Goal: Task Accomplishment & Management: Manage account settings

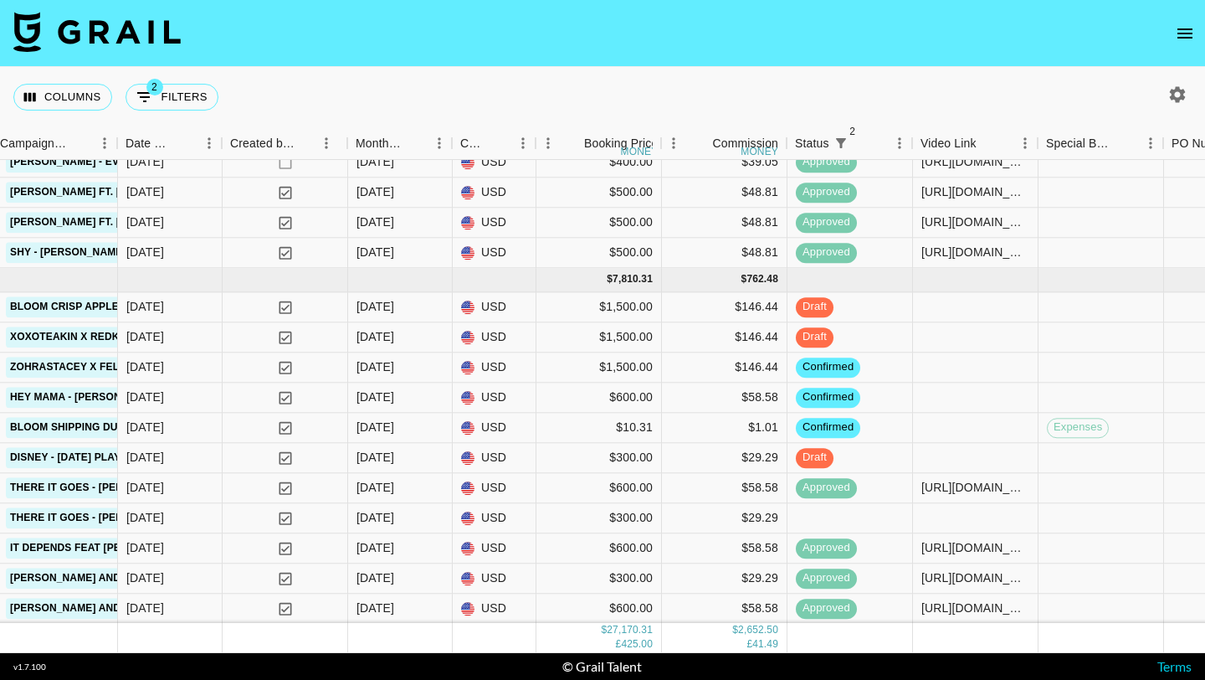
scroll to position [1145, 817]
click at [822, 515] on div at bounding box center [849, 518] width 126 height 30
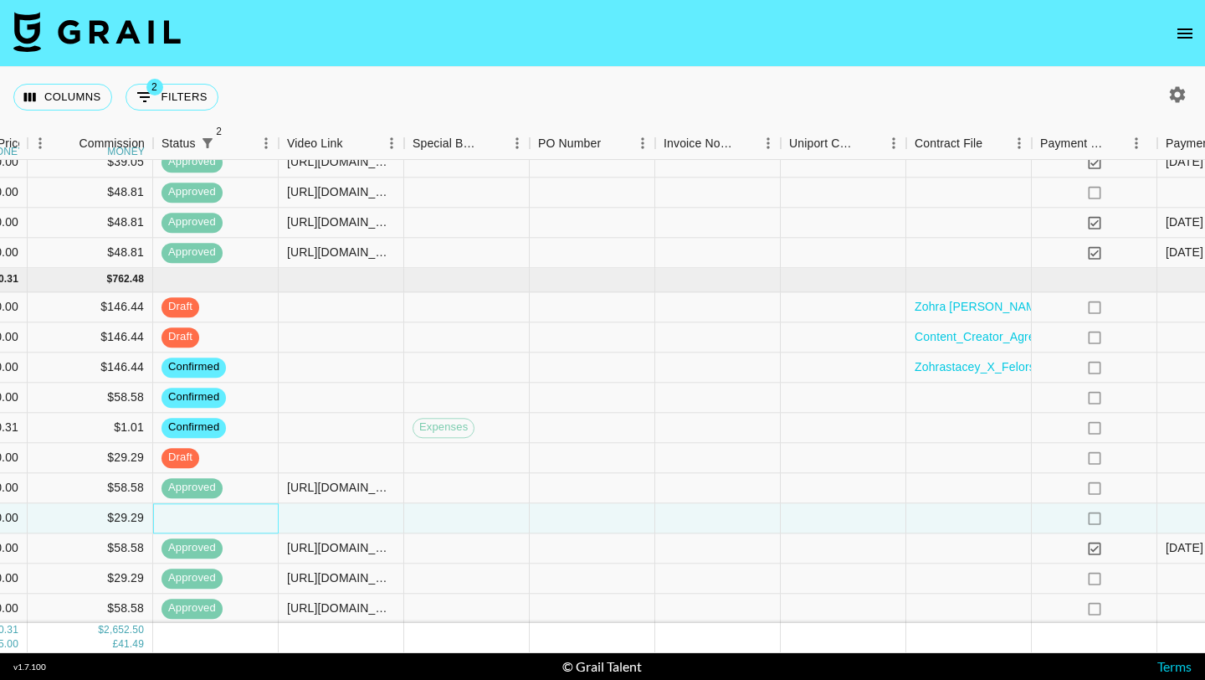
scroll to position [1145, 1720]
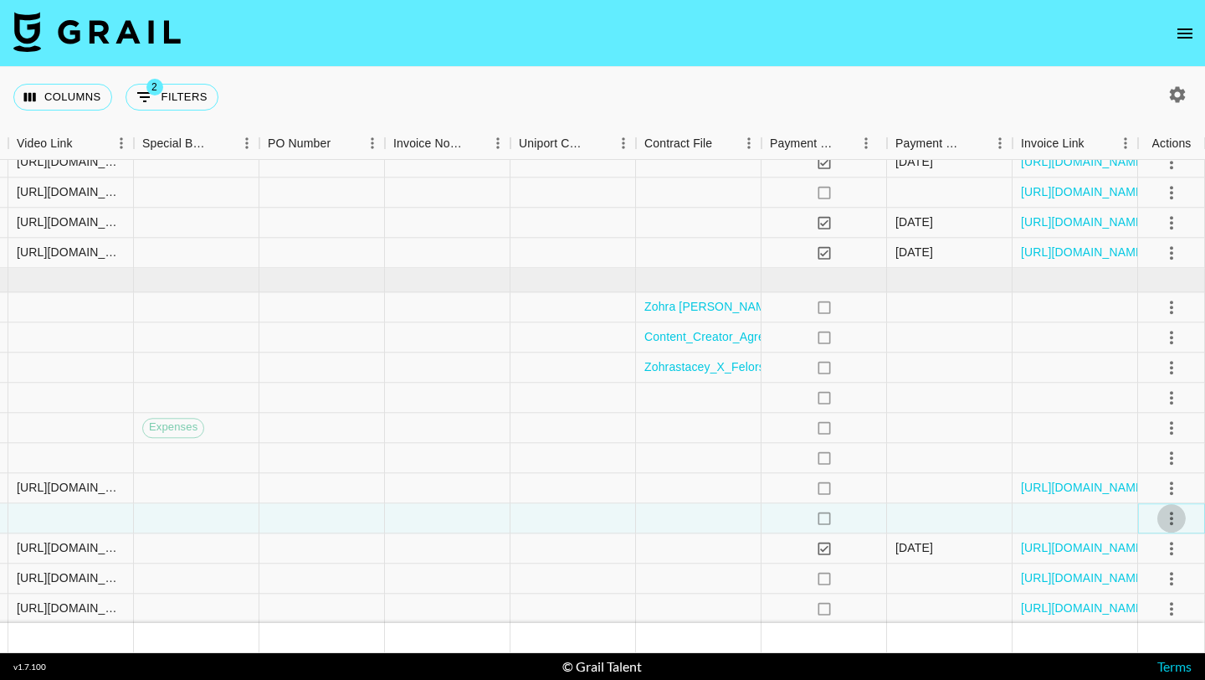
click at [1171, 515] on icon "select merge strategy" at bounding box center [1172, 518] width 20 height 20
click at [1135, 357] on li "Confirm" at bounding box center [1150, 361] width 109 height 30
click at [1047, 515] on div at bounding box center [1076, 518] width 126 height 30
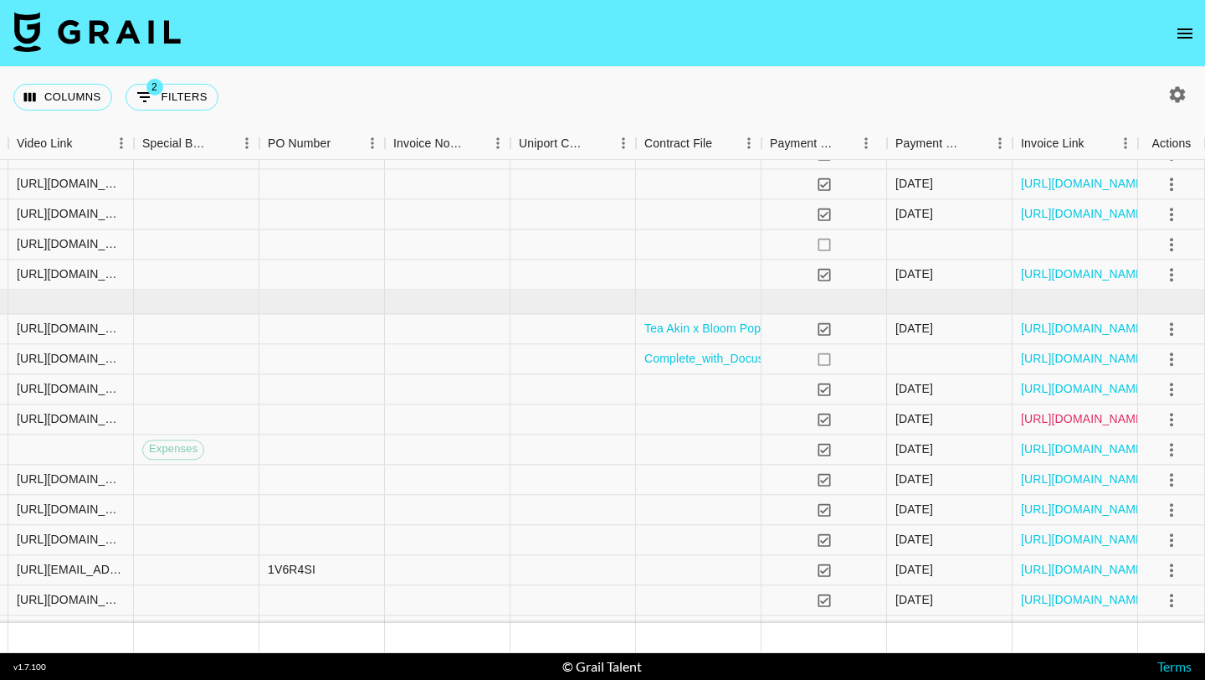
scroll to position [689, 1720]
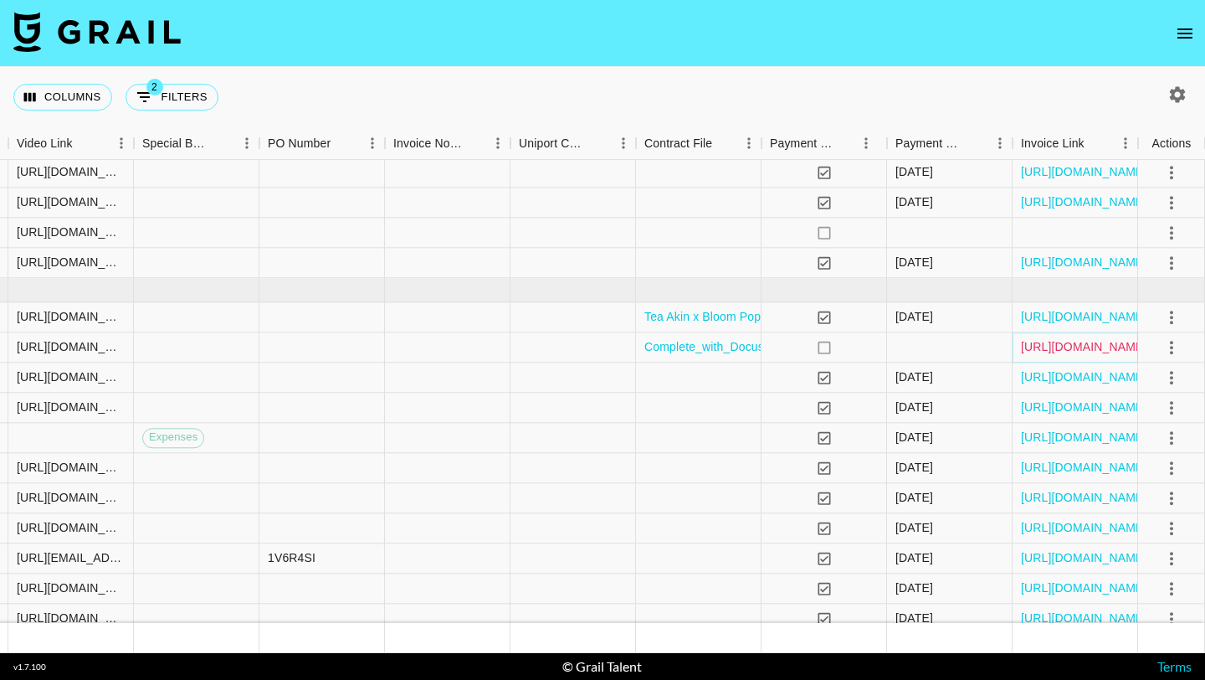
click at [1049, 352] on link "[URL][DOMAIN_NAME]" at bounding box center [1084, 347] width 126 height 17
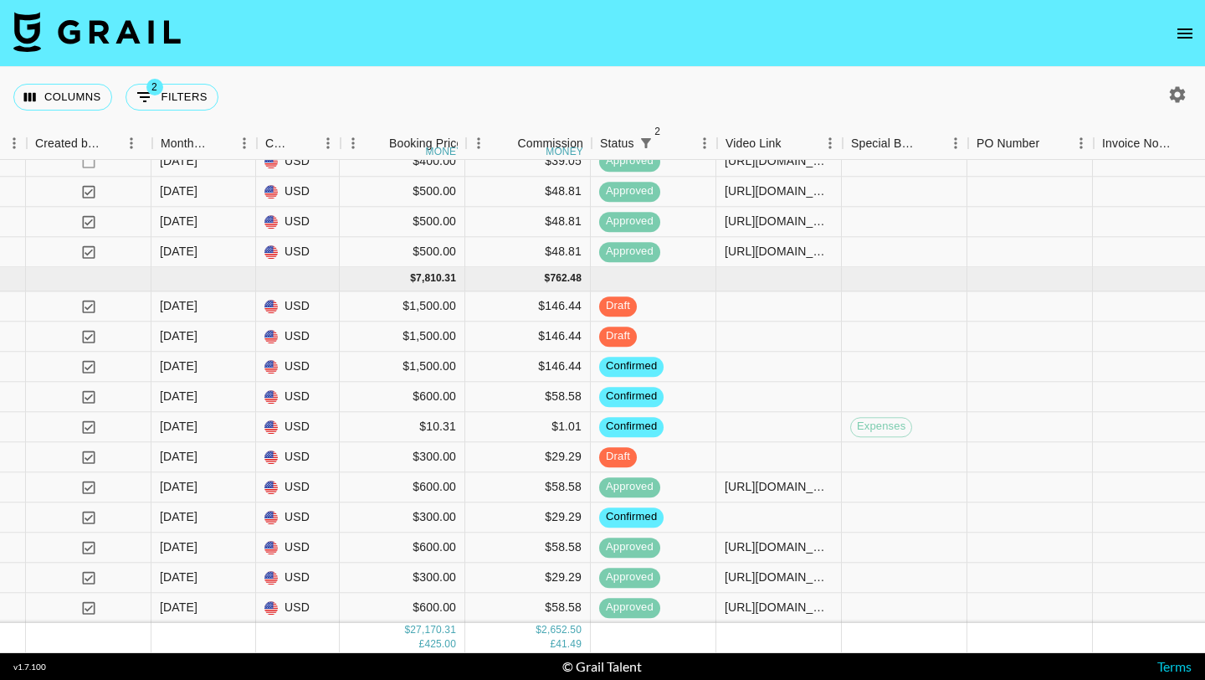
scroll to position [1146, 1011]
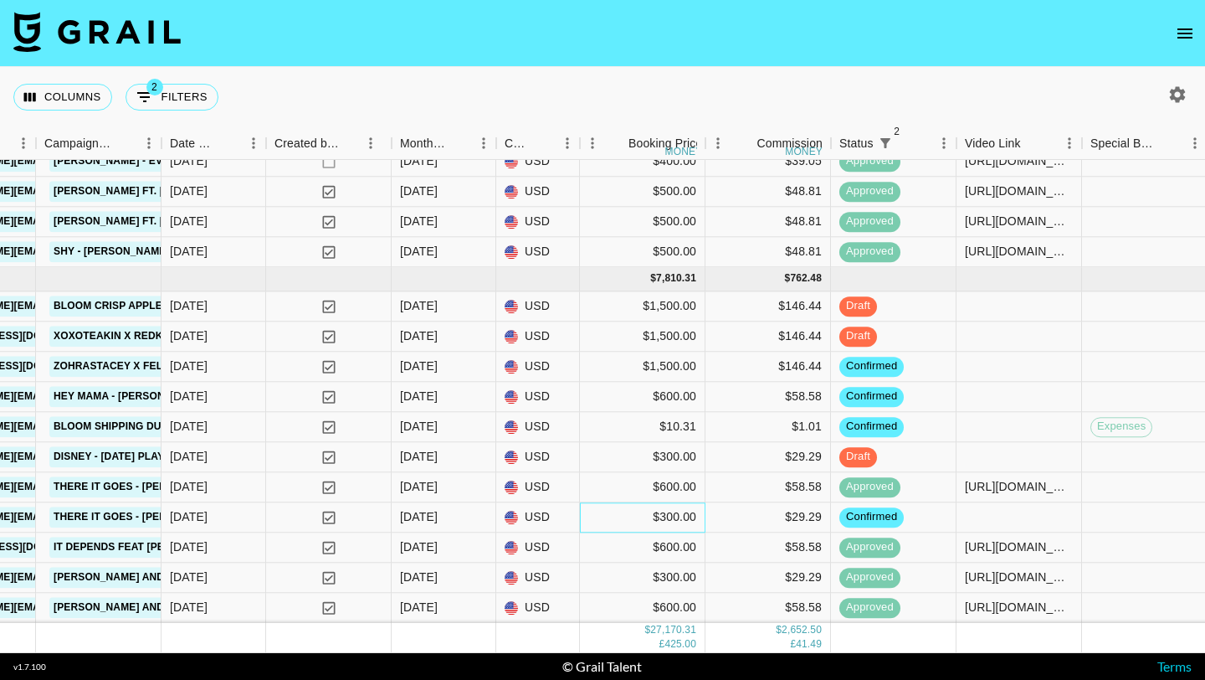
click at [622, 513] on div "$300.00" at bounding box center [643, 517] width 126 height 30
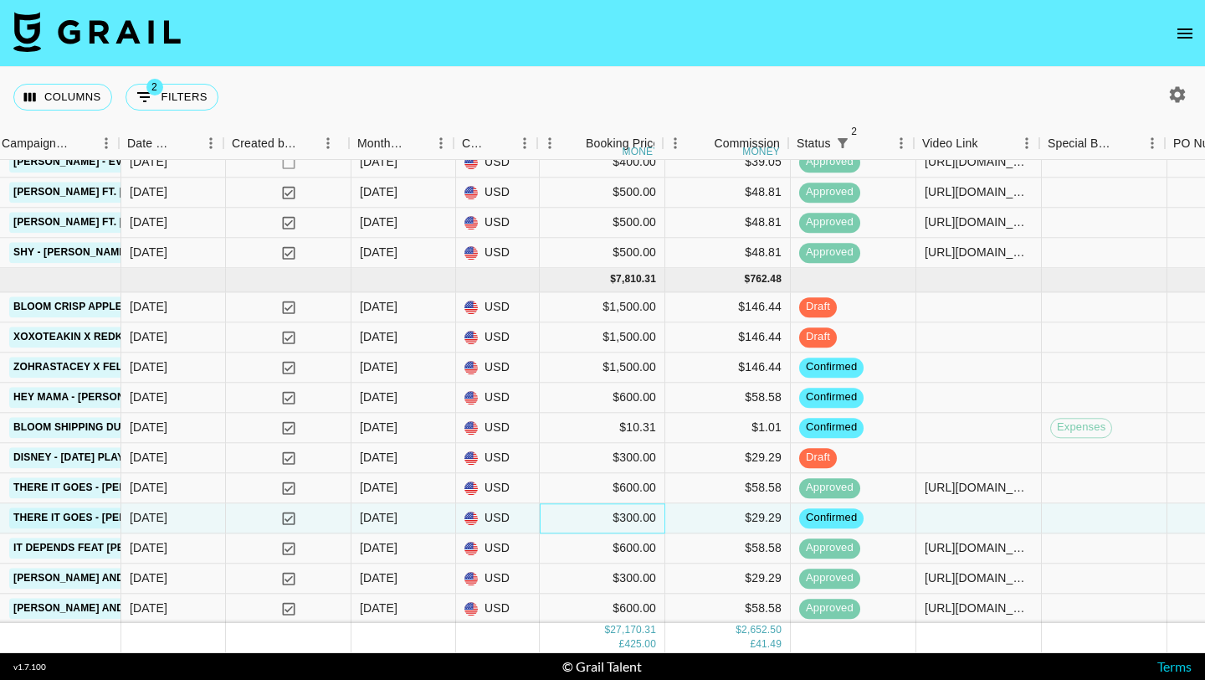
scroll to position [1145, 814]
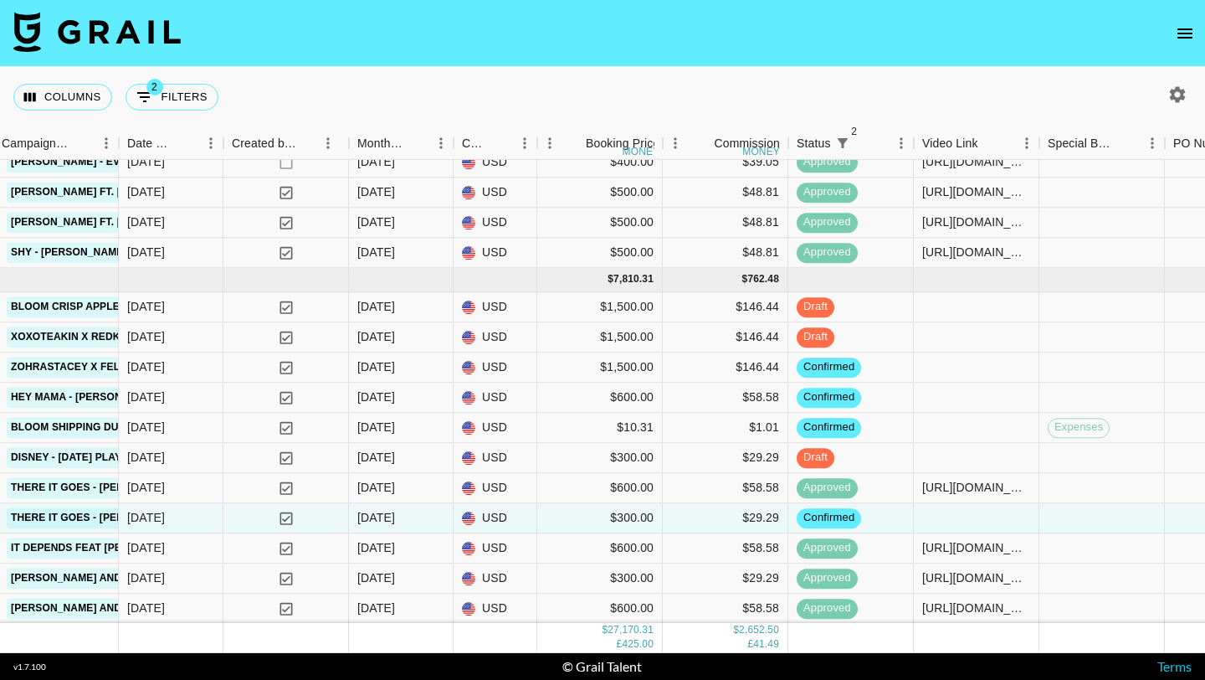
click at [1184, 34] on icon "open drawer" at bounding box center [1185, 33] width 20 height 20
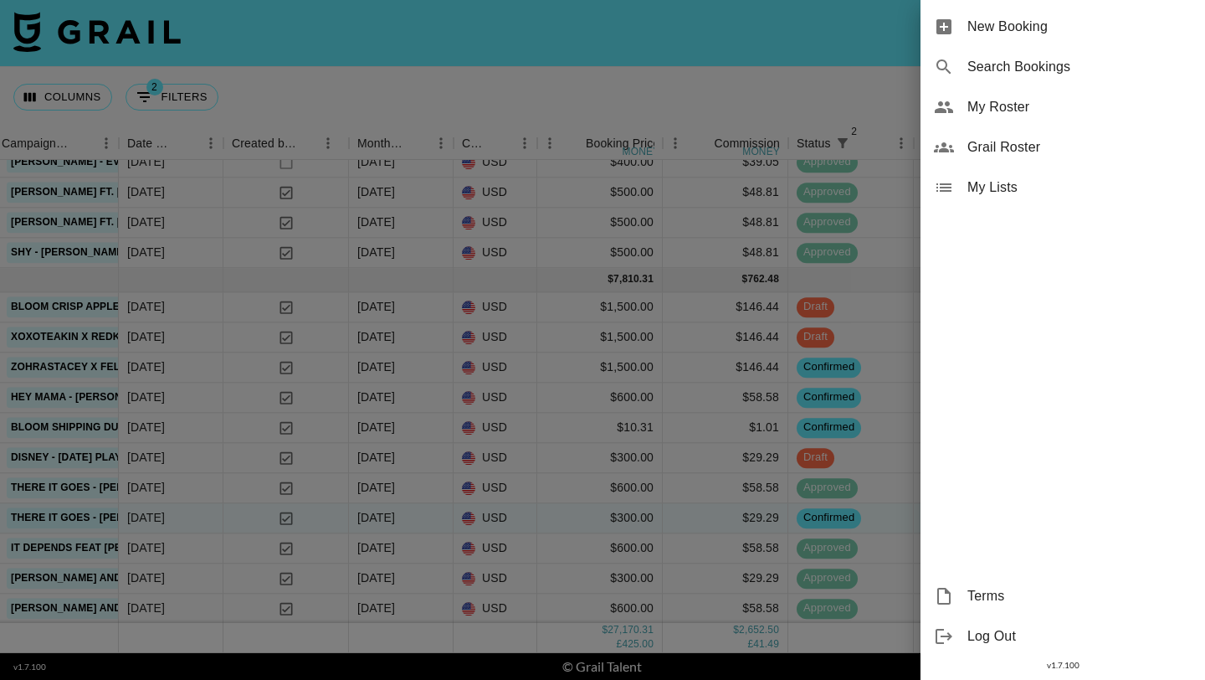
click at [1042, 98] on span "My Roster" at bounding box center [1079, 107] width 224 height 20
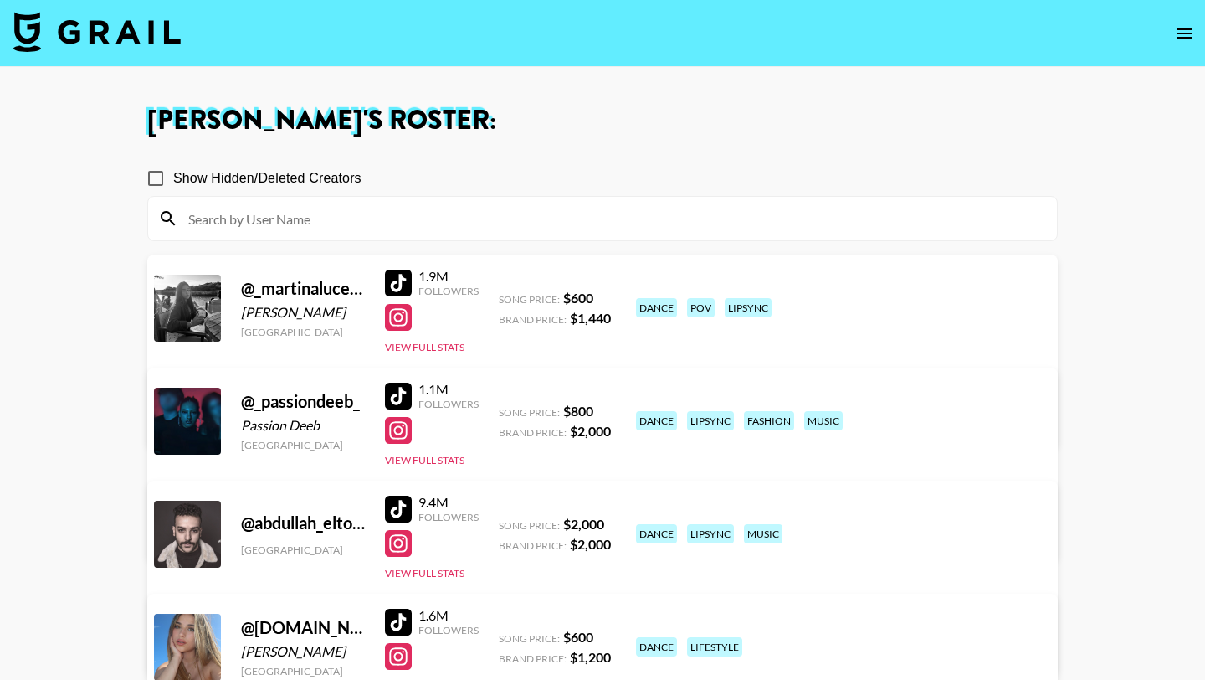
click at [500, 228] on input at bounding box center [612, 218] width 869 height 27
paste input "guillespyt"
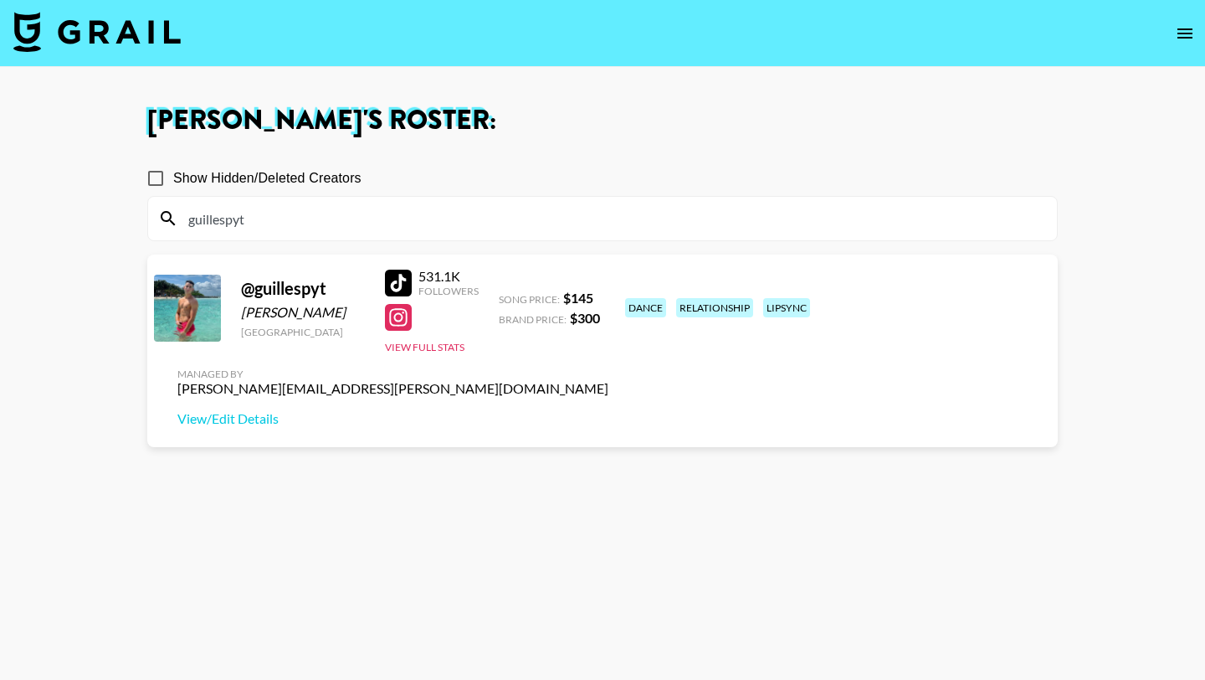
type input "guillespyt"
click at [299, 206] on input "guillespyt" at bounding box center [612, 218] width 869 height 27
click at [299, 207] on input "guillespyt" at bounding box center [612, 218] width 869 height 27
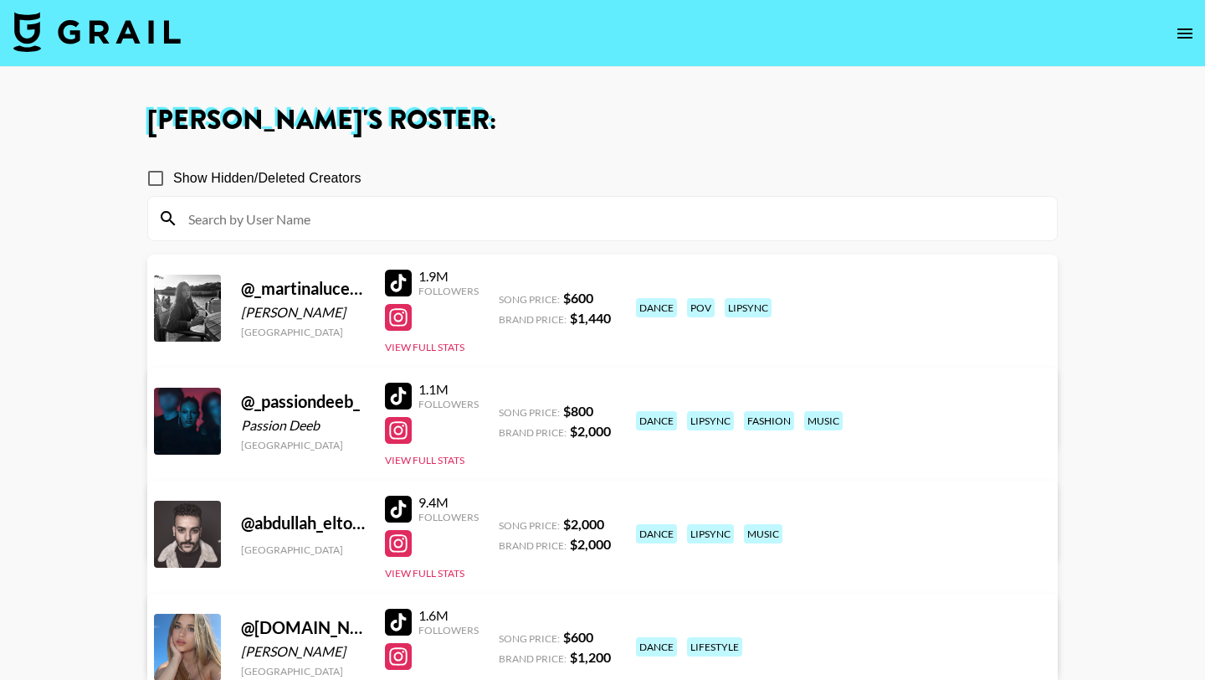
click at [146, 30] on img at bounding box center [96, 32] width 167 height 40
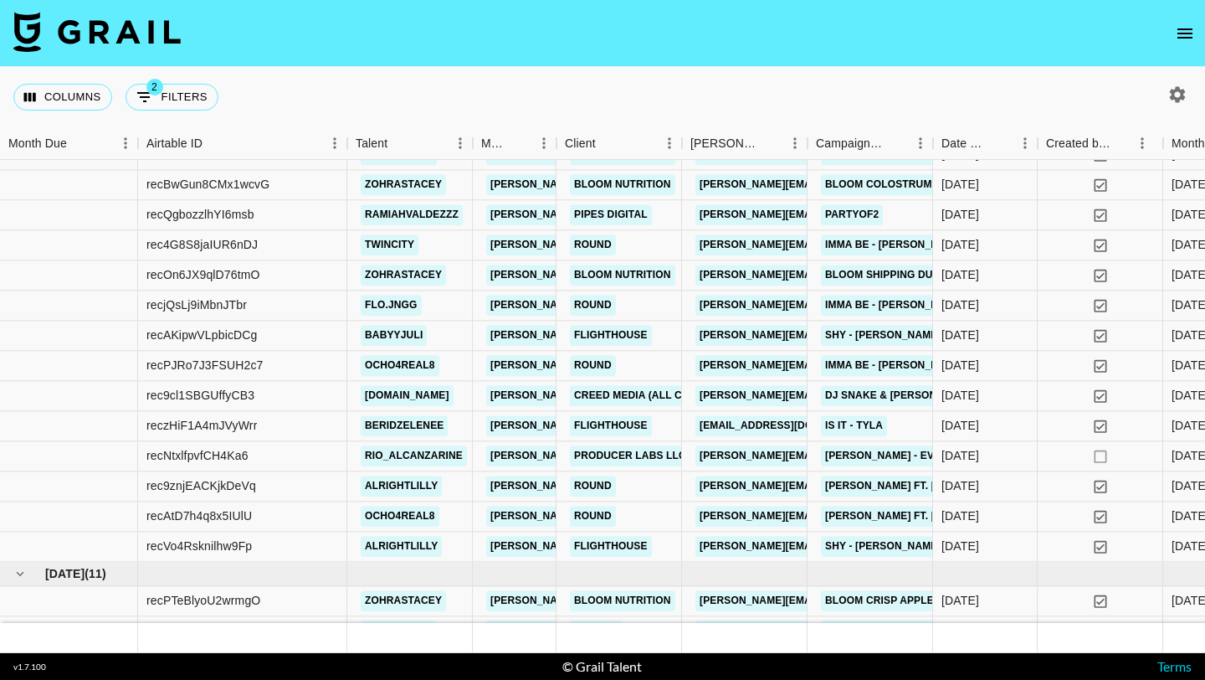
scroll to position [859, 0]
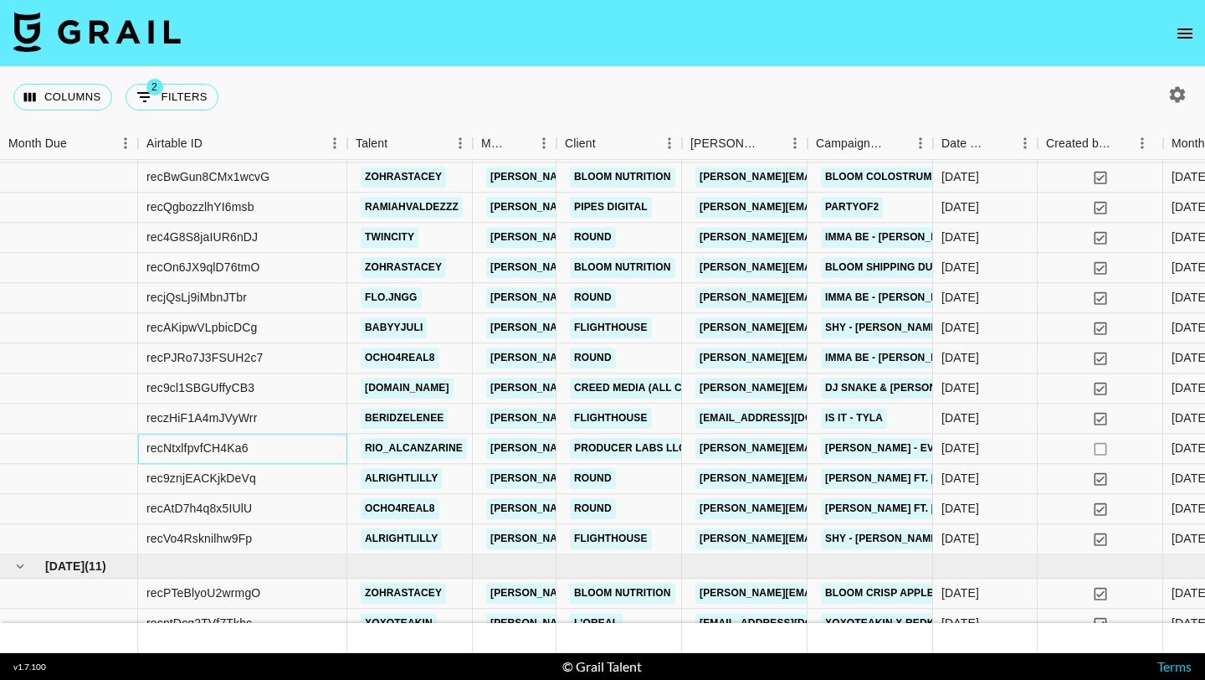
click at [326, 444] on div "recNtxlfpvfCH4Ka6" at bounding box center [242, 449] width 209 height 30
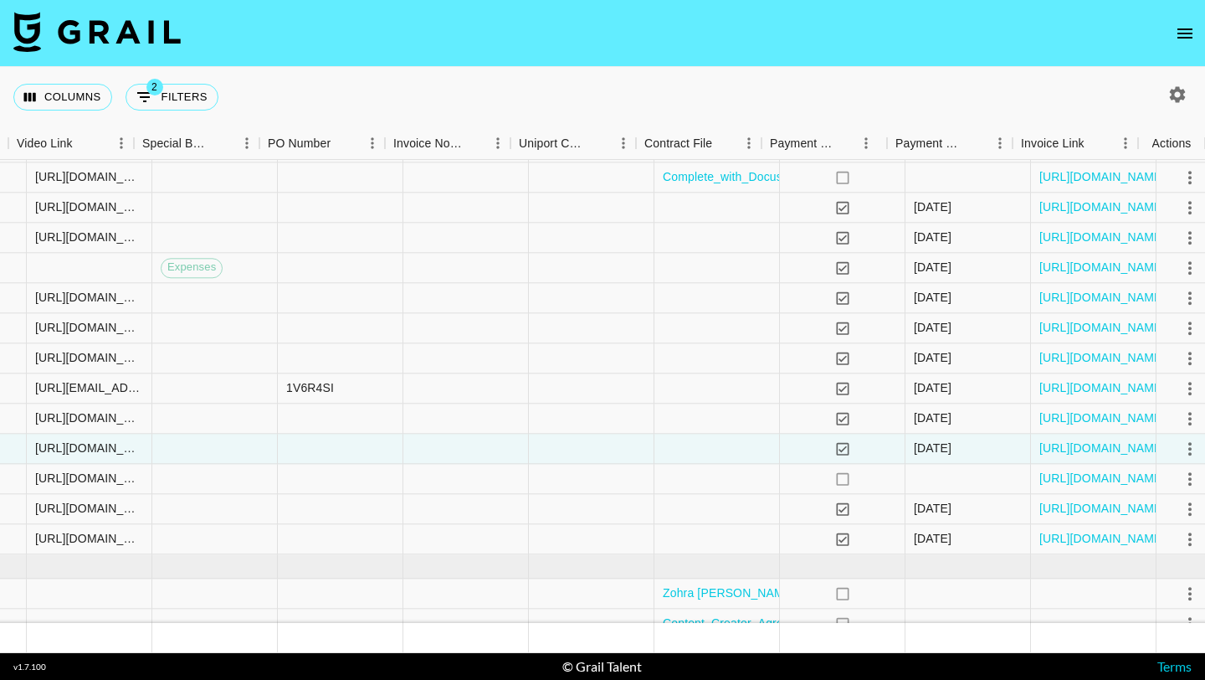
scroll to position [859, 1720]
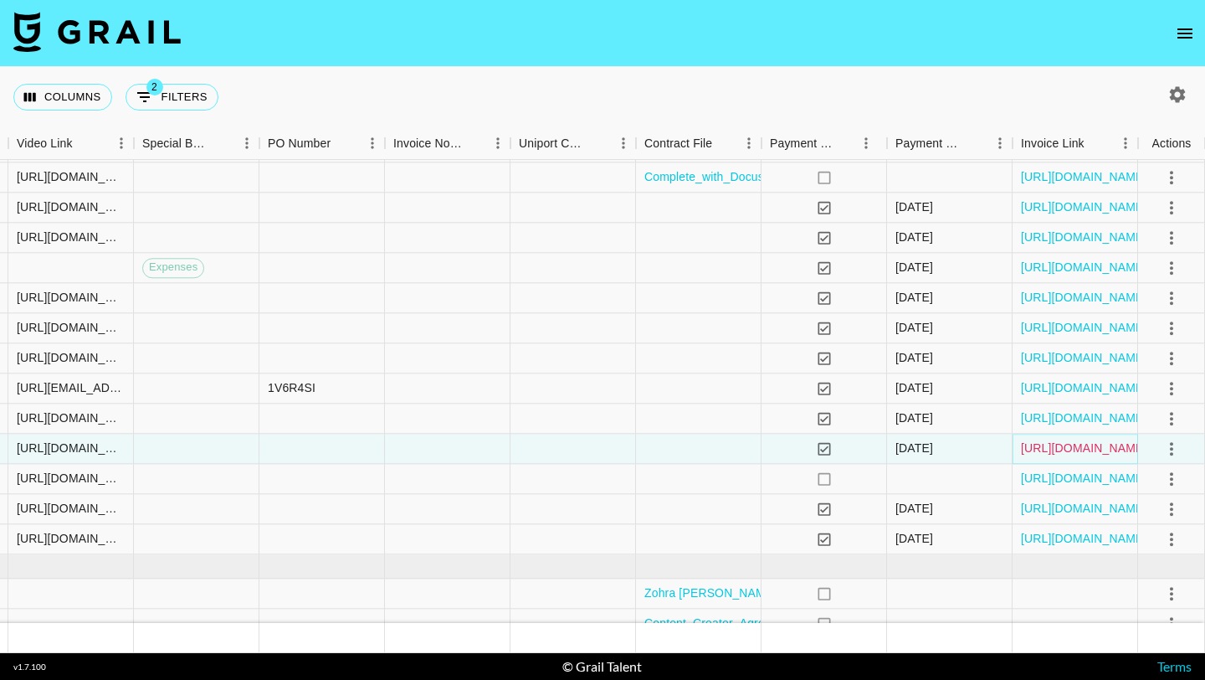
click at [1053, 447] on link "[URL][DOMAIN_NAME]" at bounding box center [1084, 448] width 126 height 17
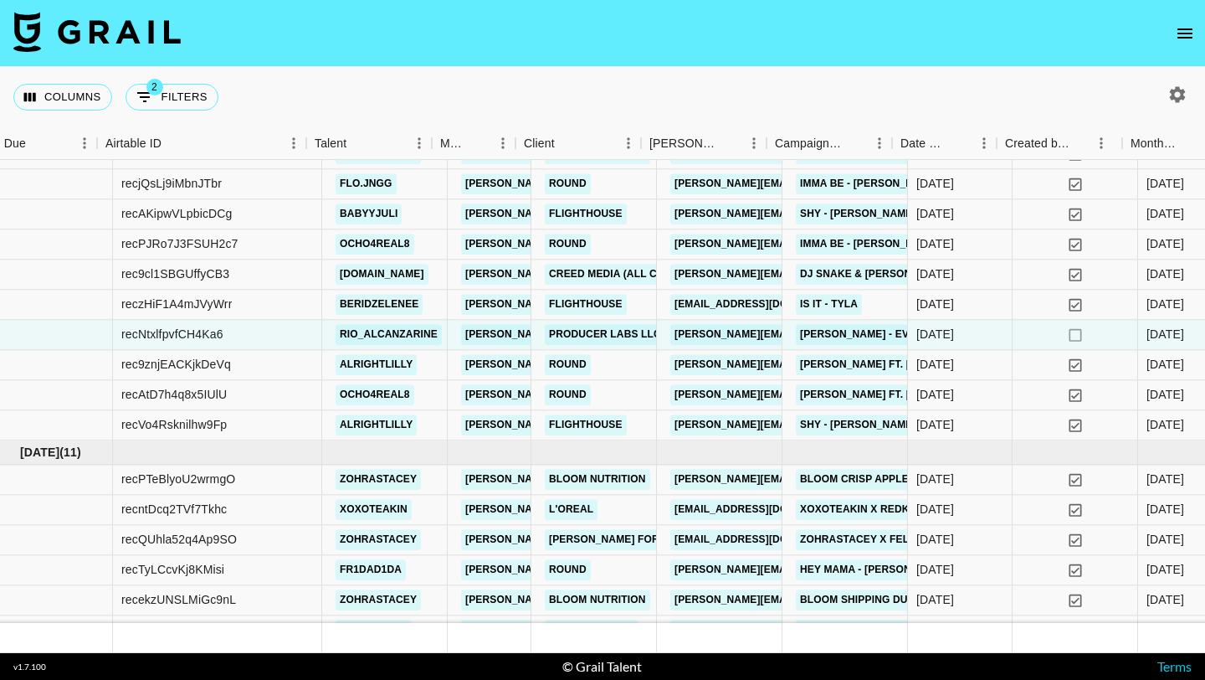
scroll to position [973, 0]
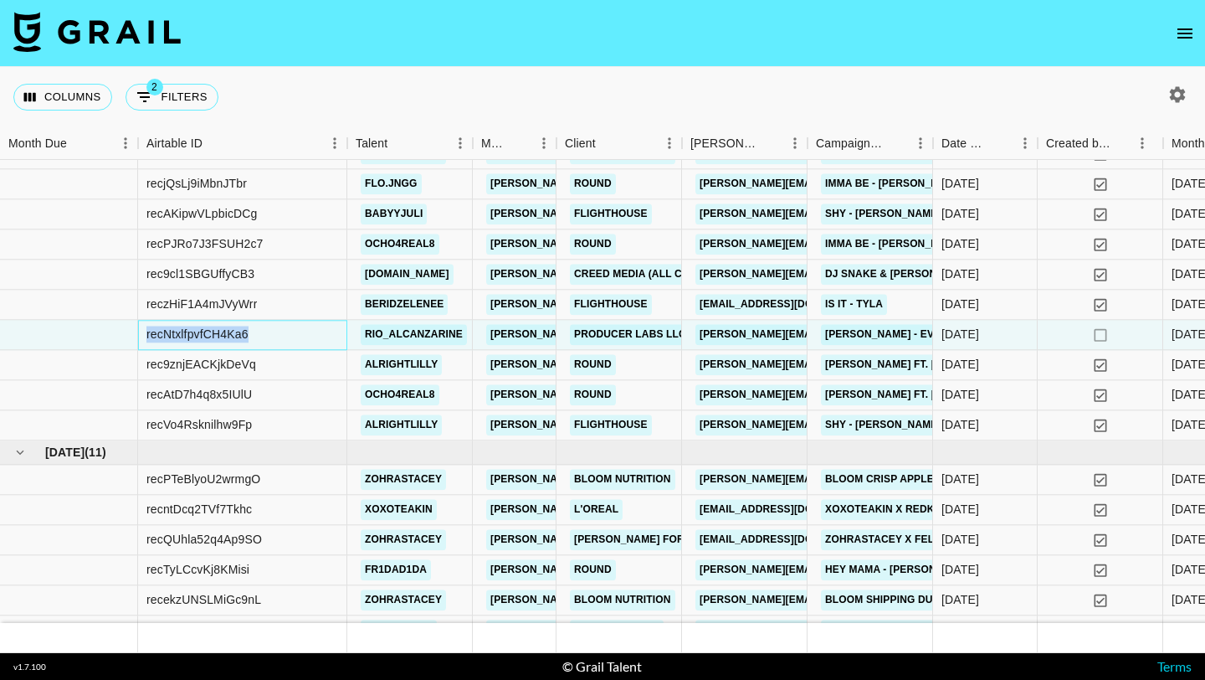
drag, startPoint x: 253, startPoint y: 334, endPoint x: 145, endPoint y: 335, distance: 108.0
click at [145, 335] on div "recNtxlfpvfCH4Ka6" at bounding box center [242, 335] width 209 height 30
copy div "recNtxlfpvfCH4Ka6"
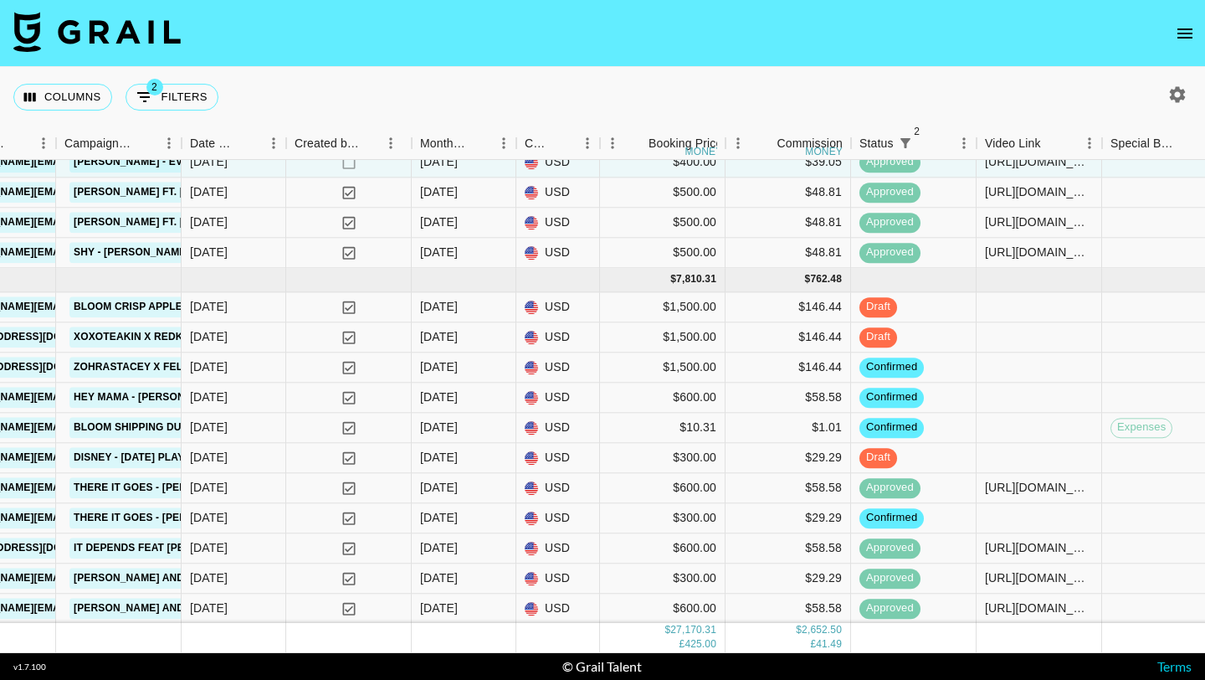
scroll to position [1145, 752]
click at [746, 373] on div "$146.44" at bounding box center [788, 367] width 126 height 30
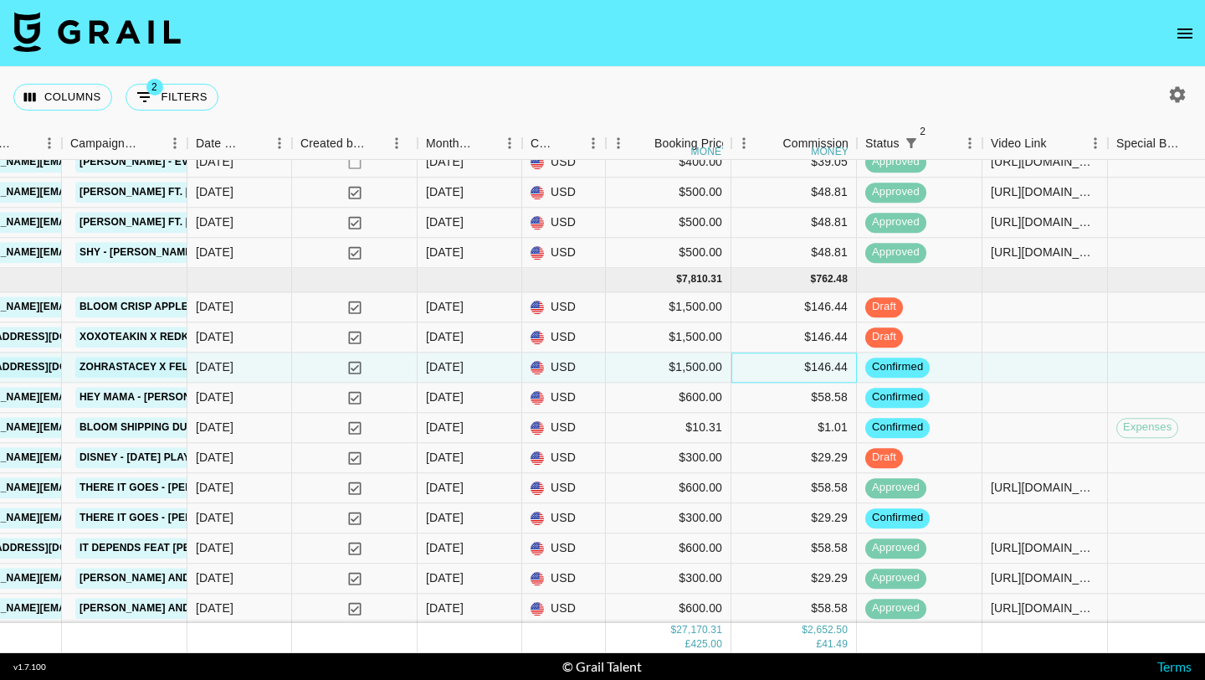
scroll to position [1145, 756]
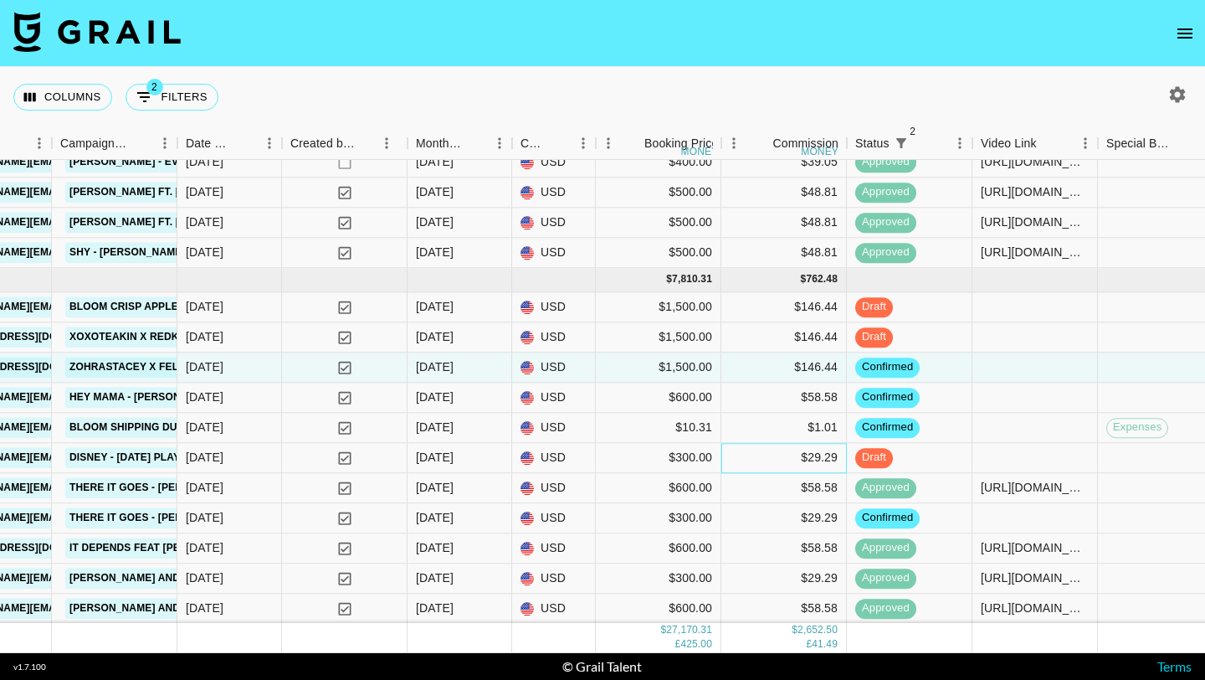
click at [749, 454] on div "$29.29" at bounding box center [784, 458] width 126 height 30
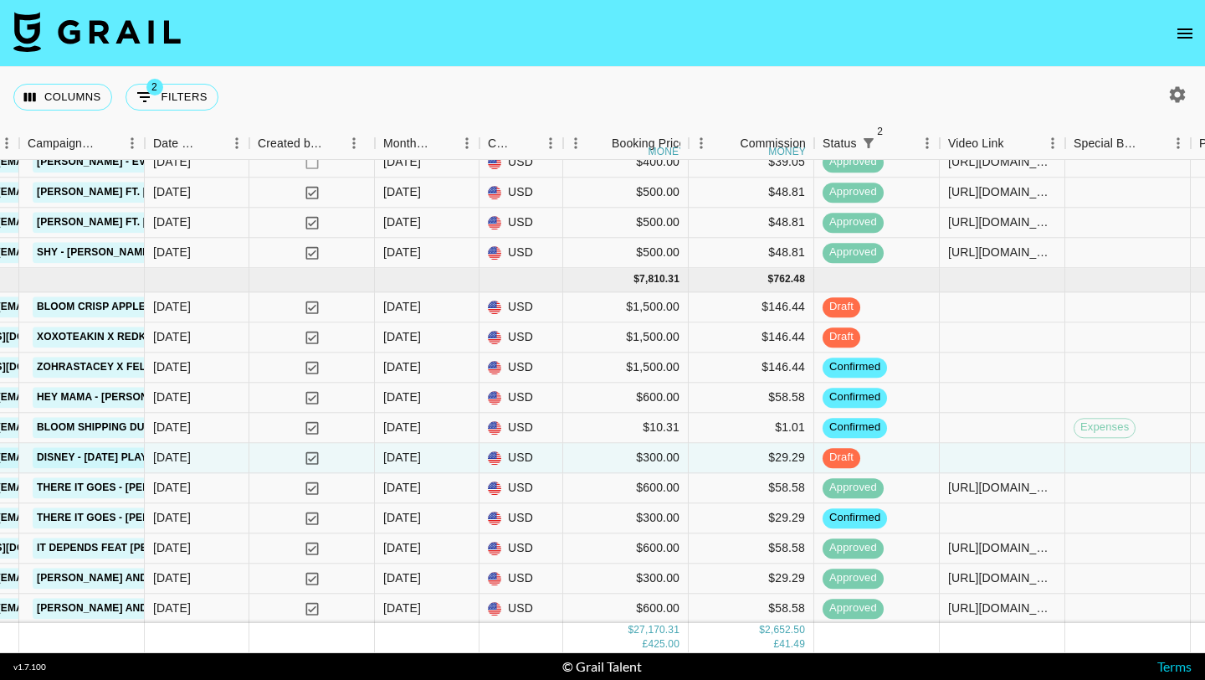
scroll to position [1145, 789]
click at [760, 541] on div "$58.58" at bounding box center [751, 548] width 126 height 30
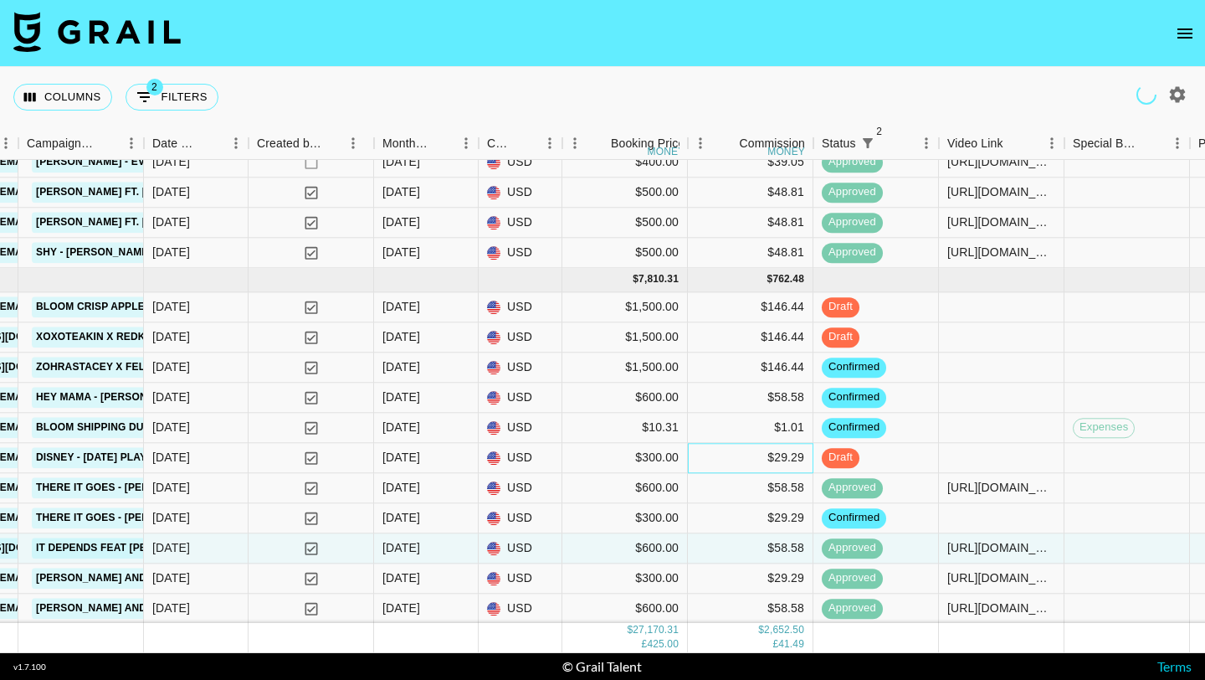
click at [742, 463] on div "$29.29" at bounding box center [751, 458] width 126 height 30
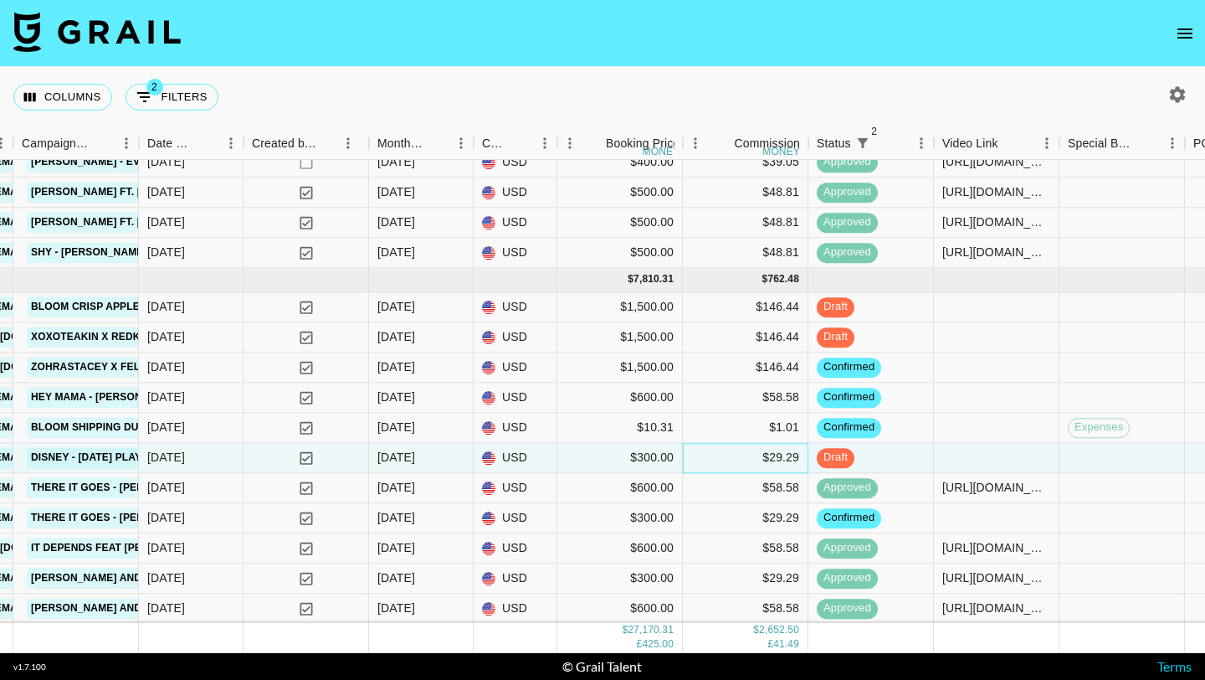
scroll to position [1145, 798]
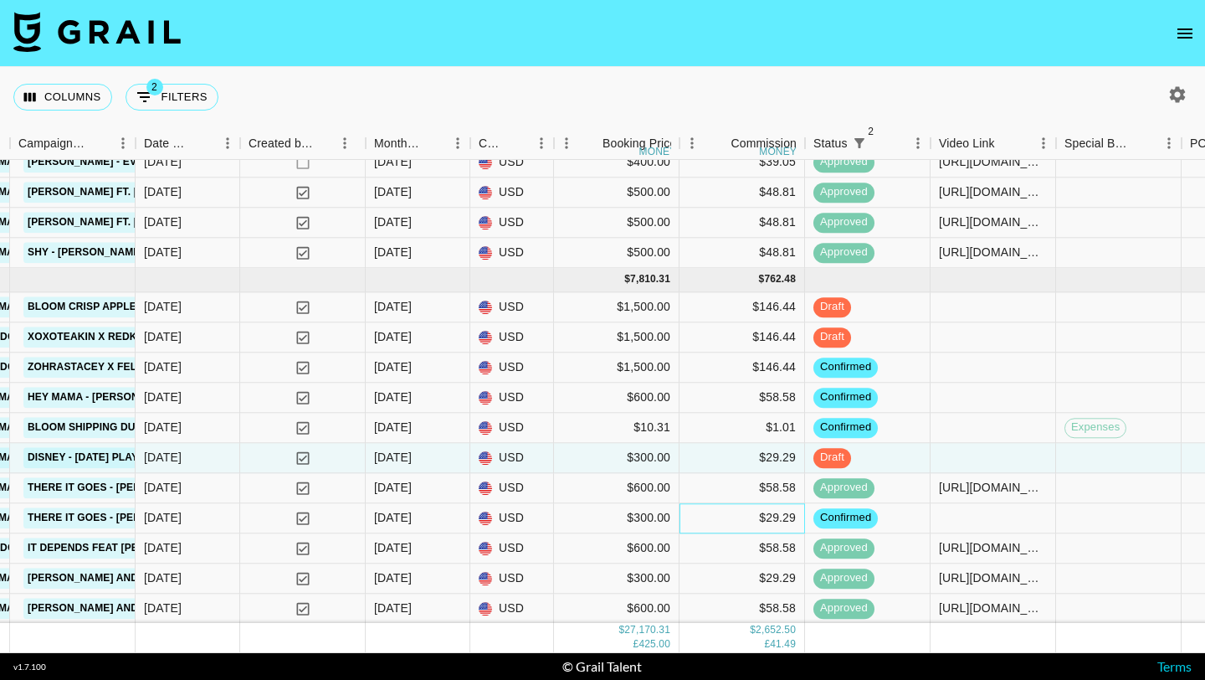
click at [740, 509] on div "$29.29" at bounding box center [743, 518] width 126 height 30
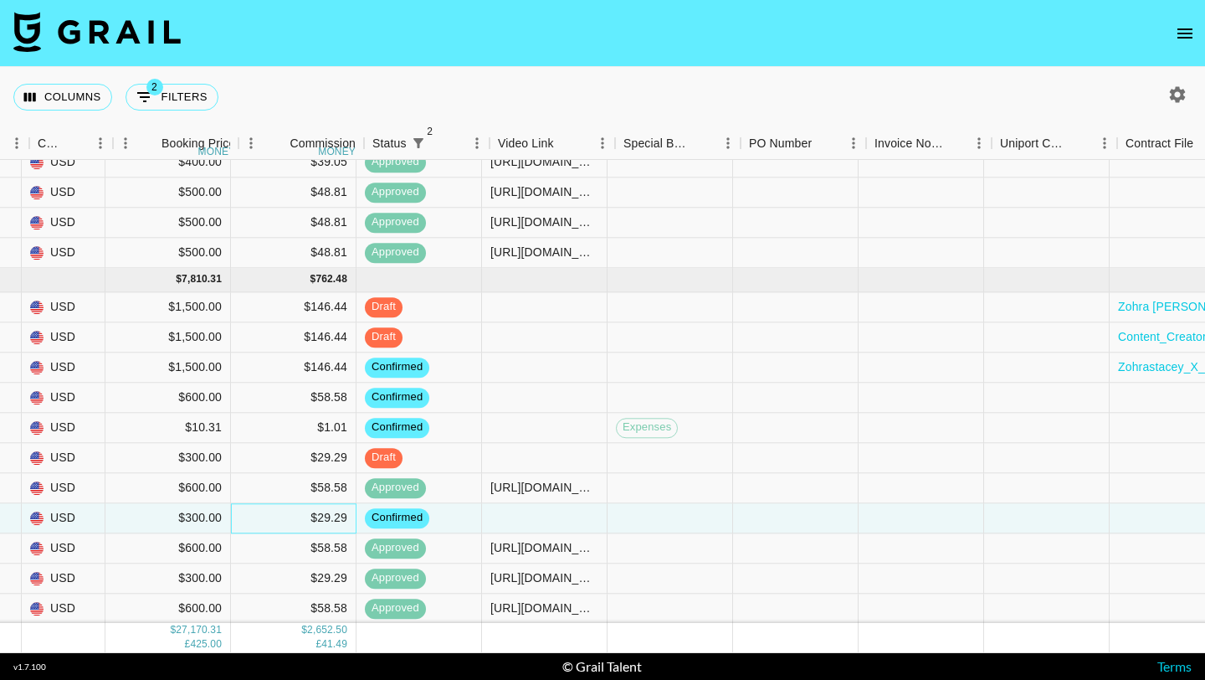
scroll to position [1145, 1209]
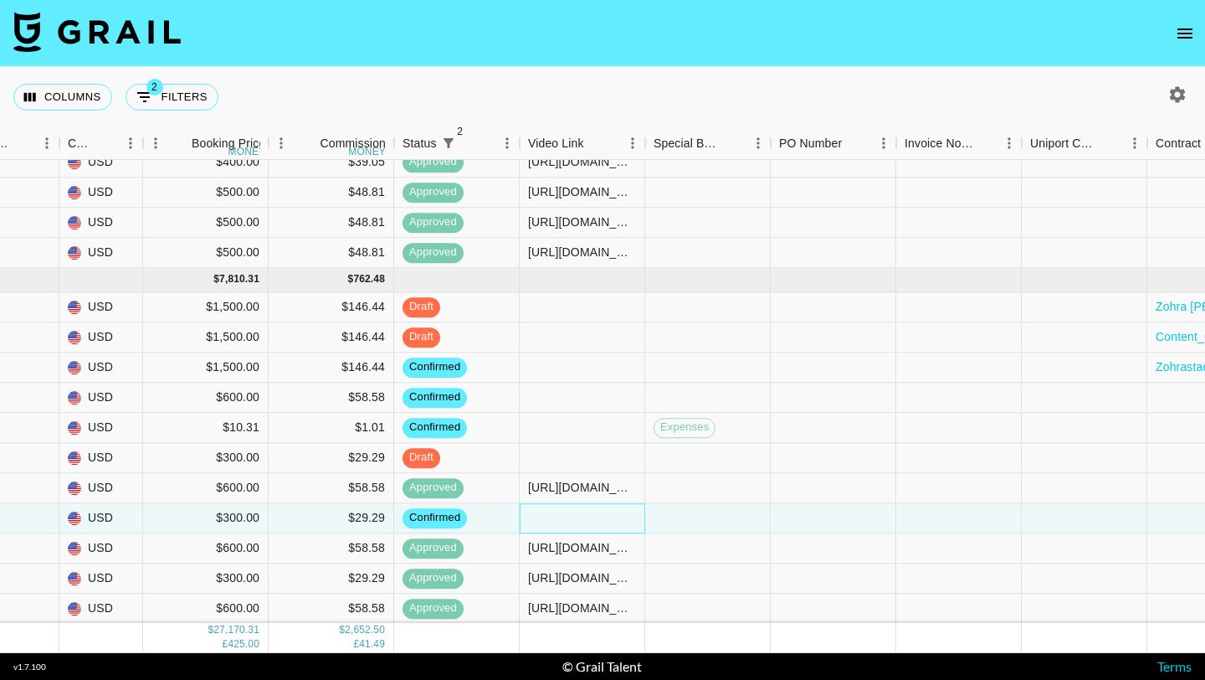
click at [603, 519] on div at bounding box center [583, 518] width 126 height 30
type input "[URL][DOMAIN_NAME]"
click at [695, 516] on div at bounding box center [708, 518] width 126 height 30
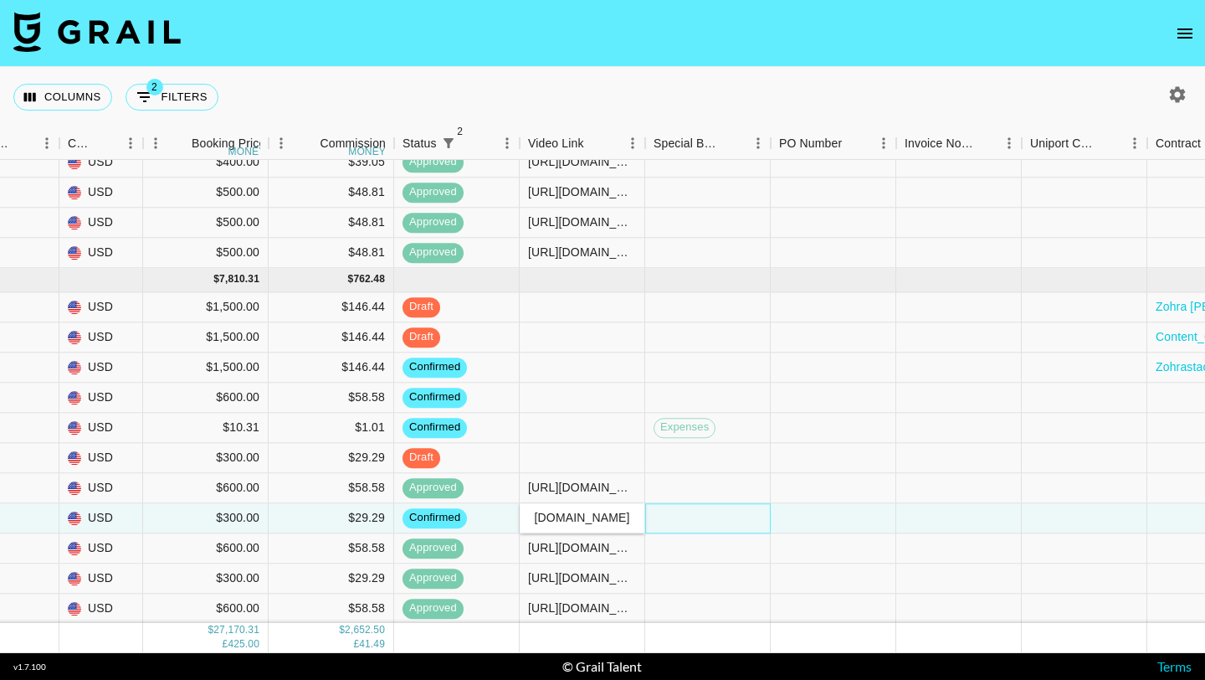
scroll to position [0, 0]
click at [710, 556] on div at bounding box center [708, 548] width 126 height 30
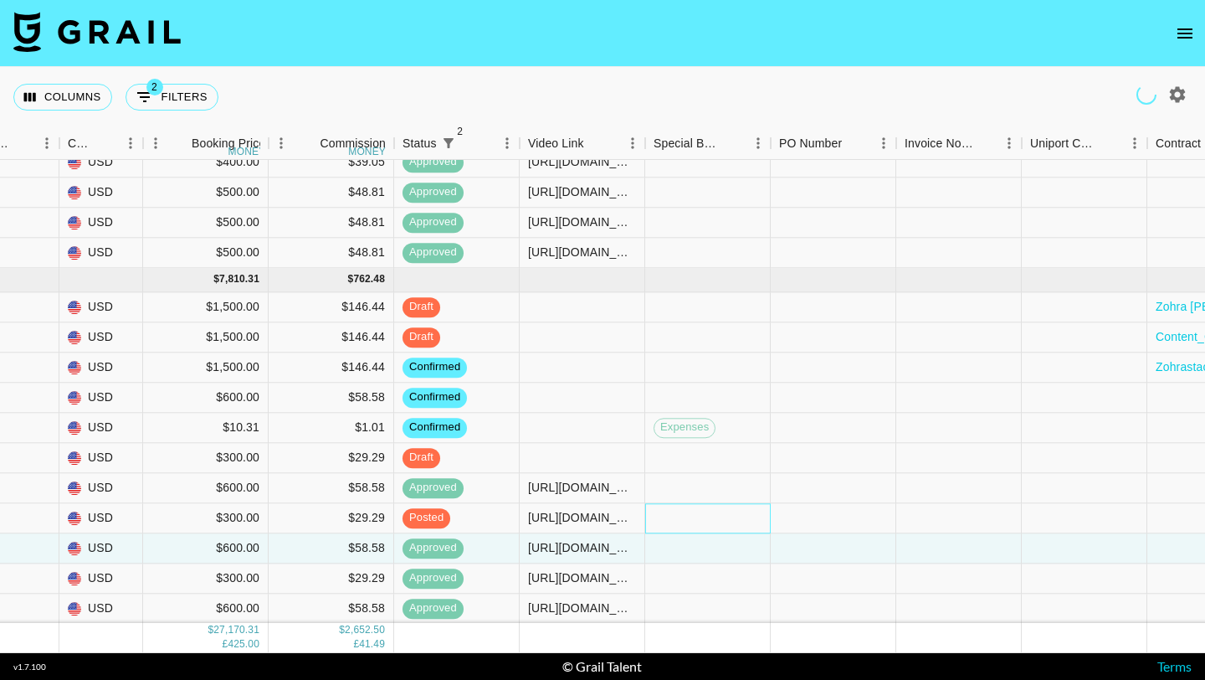
click at [701, 523] on div at bounding box center [708, 518] width 126 height 30
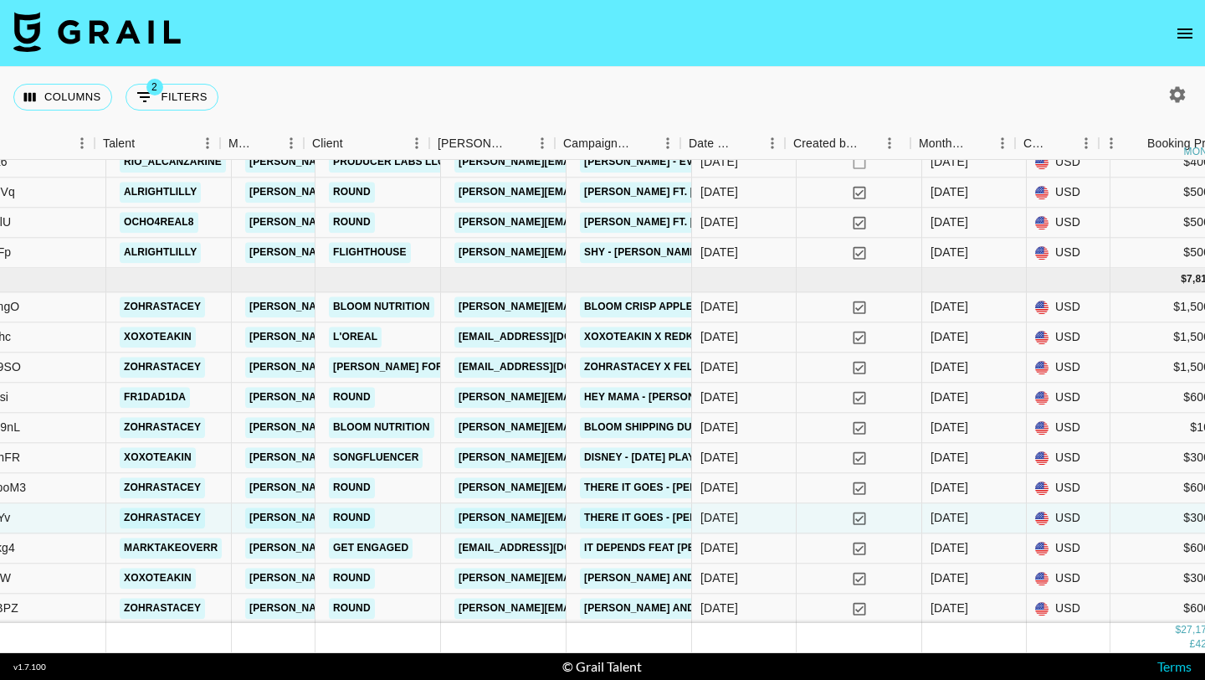
scroll to position [1145, 254]
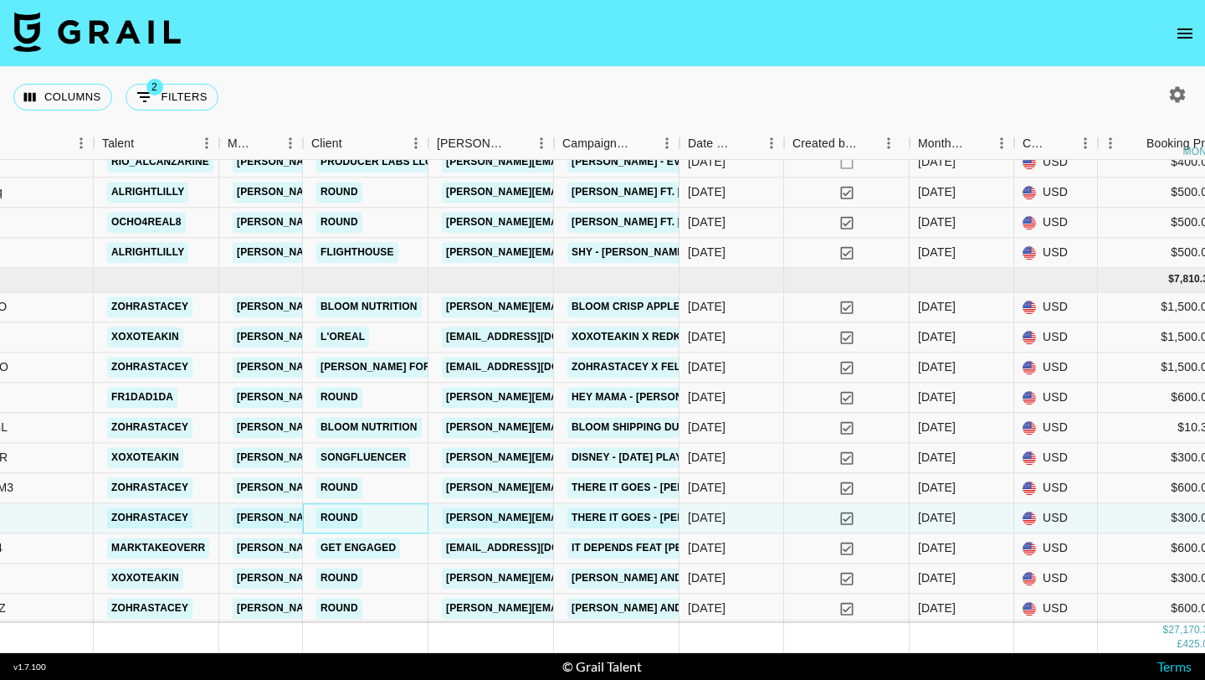
click at [410, 520] on div "Round" at bounding box center [366, 518] width 126 height 30
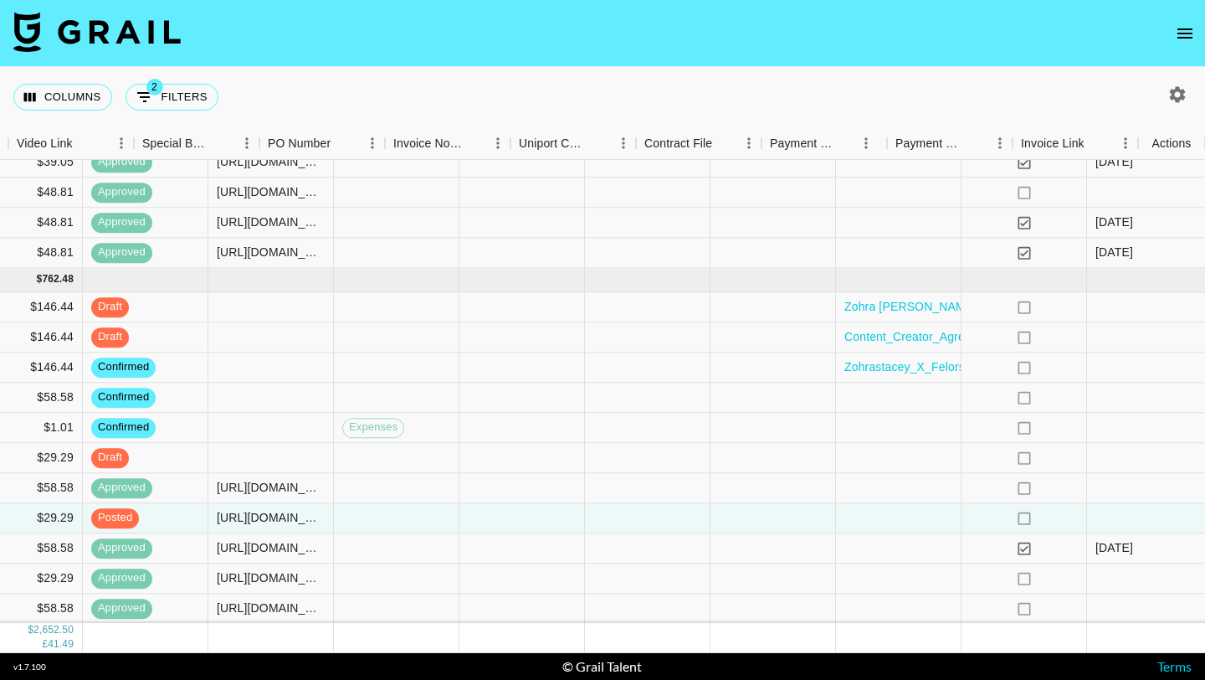
scroll to position [1145, 1720]
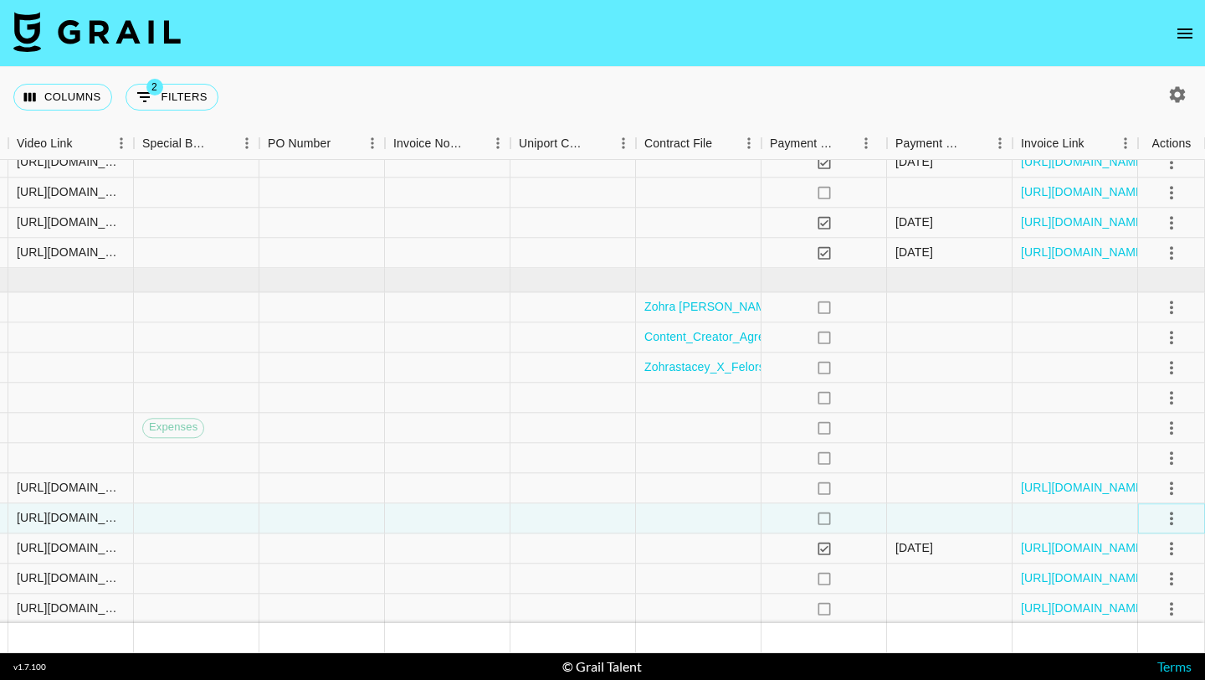
click at [1169, 515] on icon "select merge strategy" at bounding box center [1172, 518] width 20 height 20
click at [1147, 486] on div "Approve" at bounding box center [1135, 482] width 51 height 20
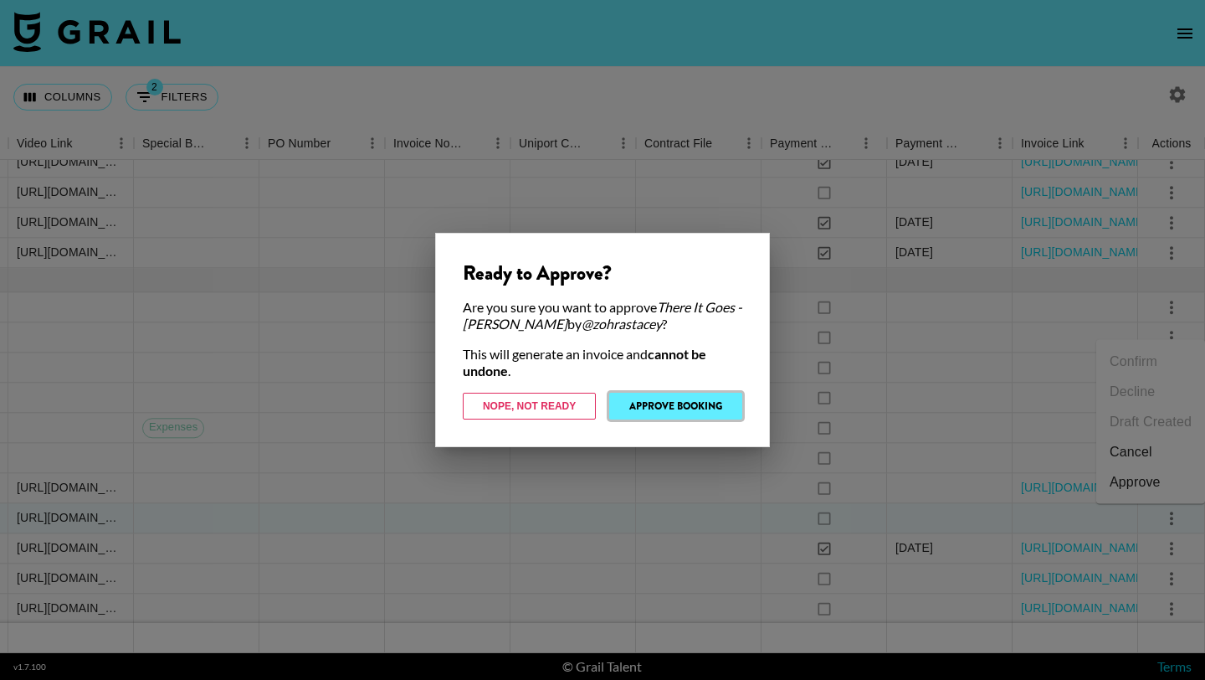
click at [682, 402] on button "Approve Booking" at bounding box center [675, 406] width 133 height 27
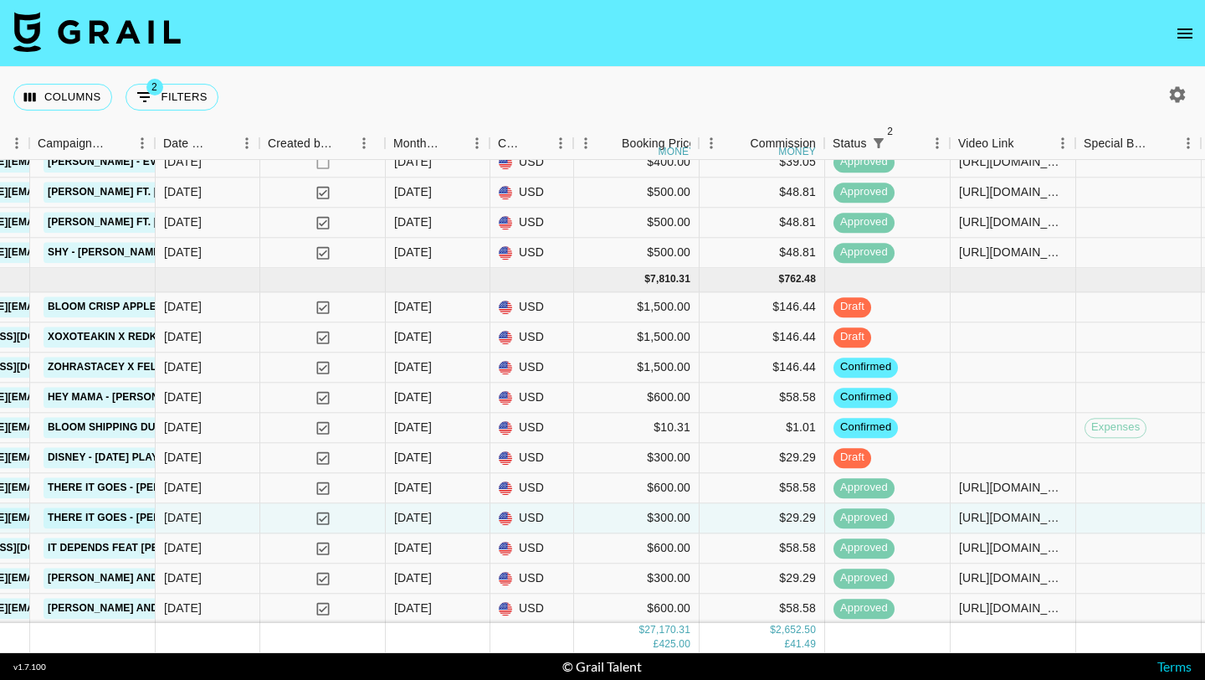
scroll to position [1145, 778]
